Goal: Find specific page/section: Find specific page/section

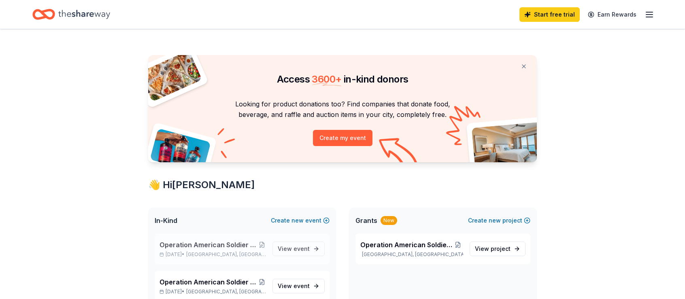
click at [216, 244] on span "Operation American Soldier Annual Golf Tournament 2025" at bounding box center [209, 245] width 98 height 10
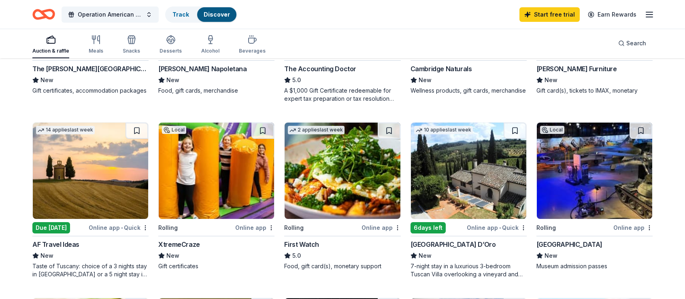
scroll to position [81, 0]
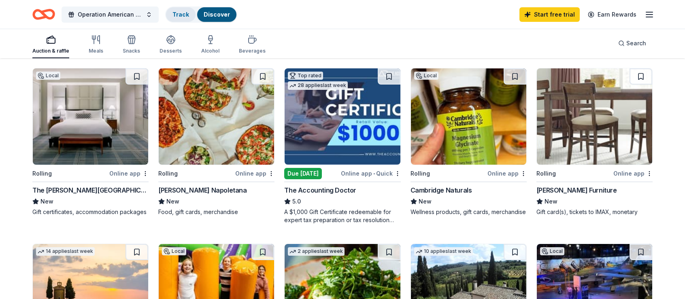
click at [187, 17] on link "Track" at bounding box center [180, 14] width 17 height 7
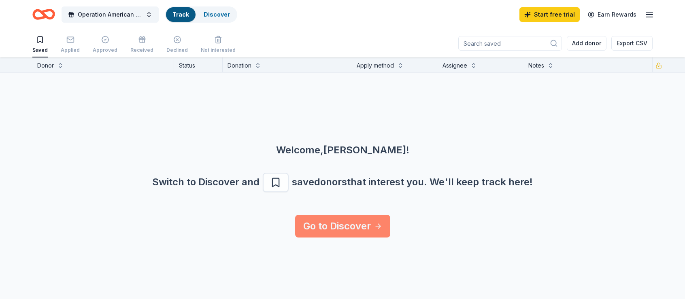
click at [329, 226] on link "Go to Discover" at bounding box center [342, 226] width 95 height 23
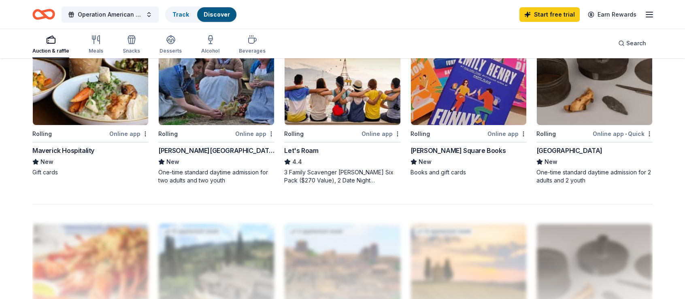
scroll to position [769, 0]
